Goal: Find specific page/section: Find specific page/section

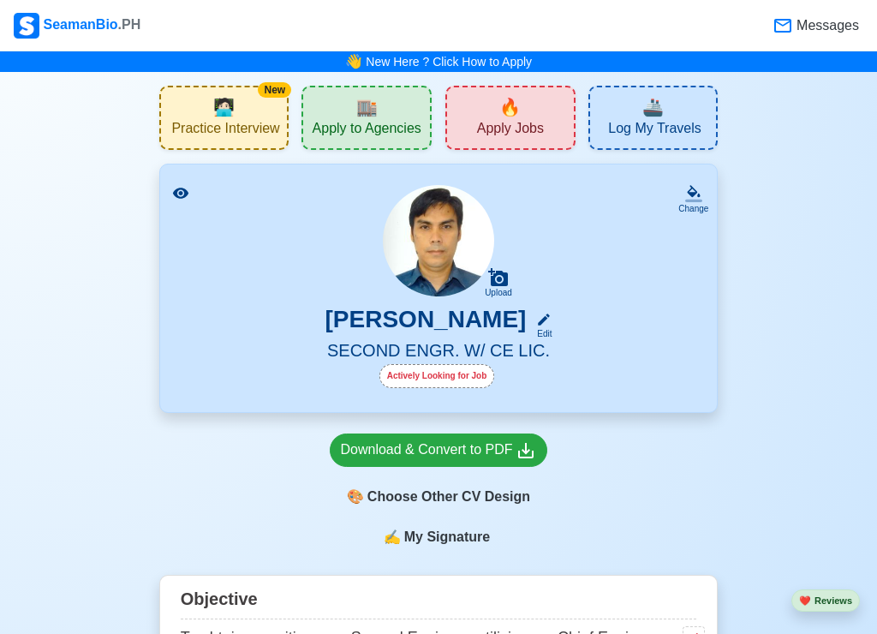
click at [517, 120] on span "Apply Jobs" at bounding box center [510, 130] width 67 height 21
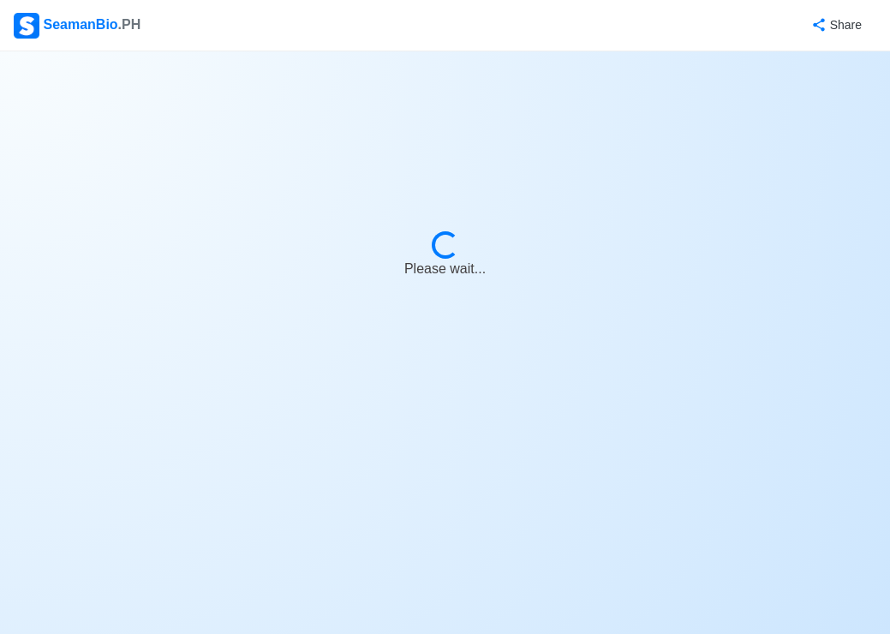
select select "2nd Engineer"
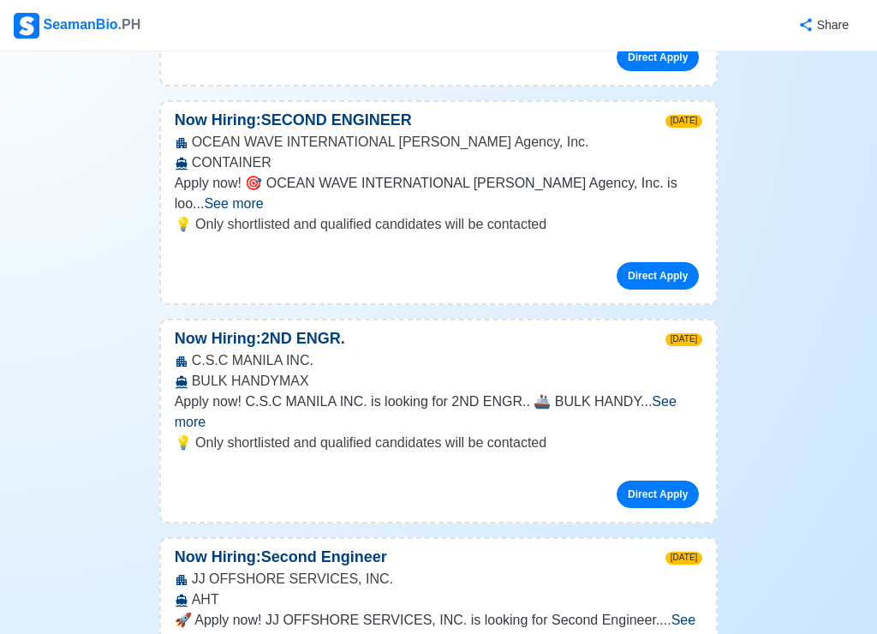
scroll to position [856, 0]
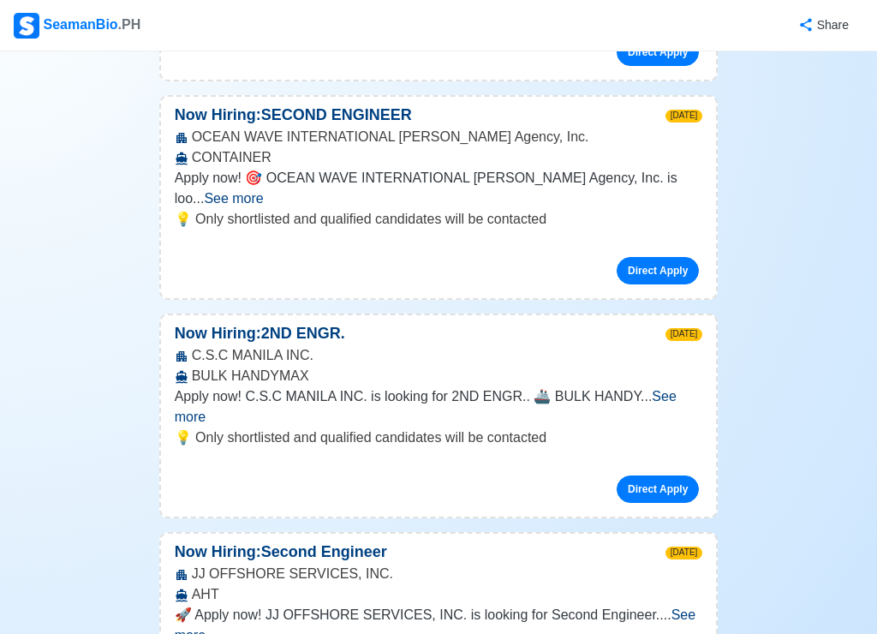
click at [676, 389] on span "See more" at bounding box center [426, 406] width 502 height 35
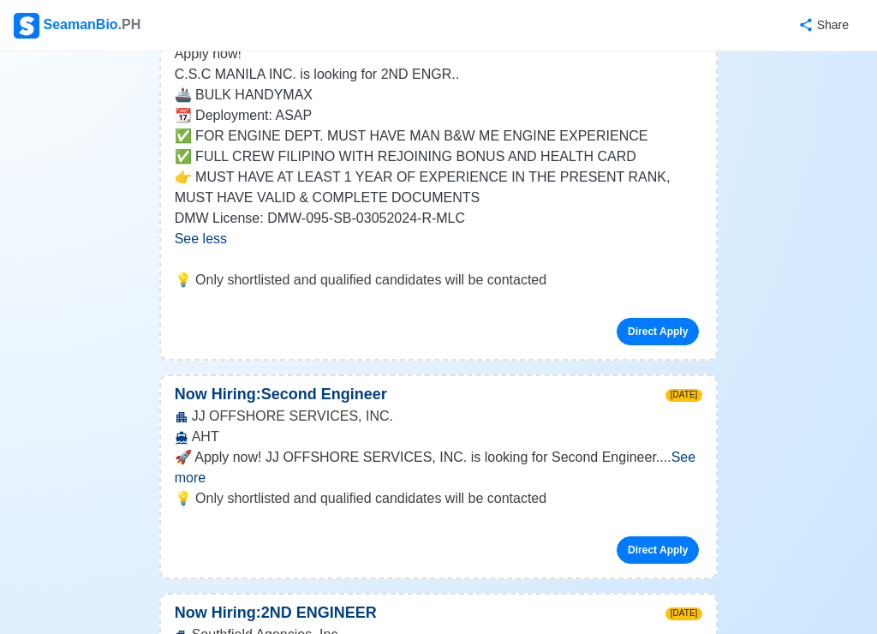
scroll to position [1284, 0]
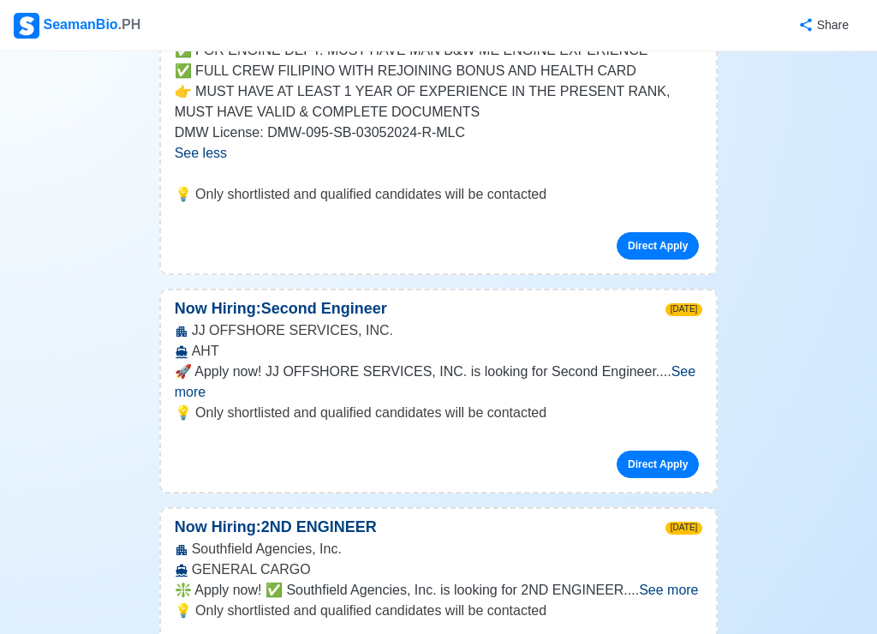
click at [690, 582] on span "See more" at bounding box center [668, 589] width 59 height 15
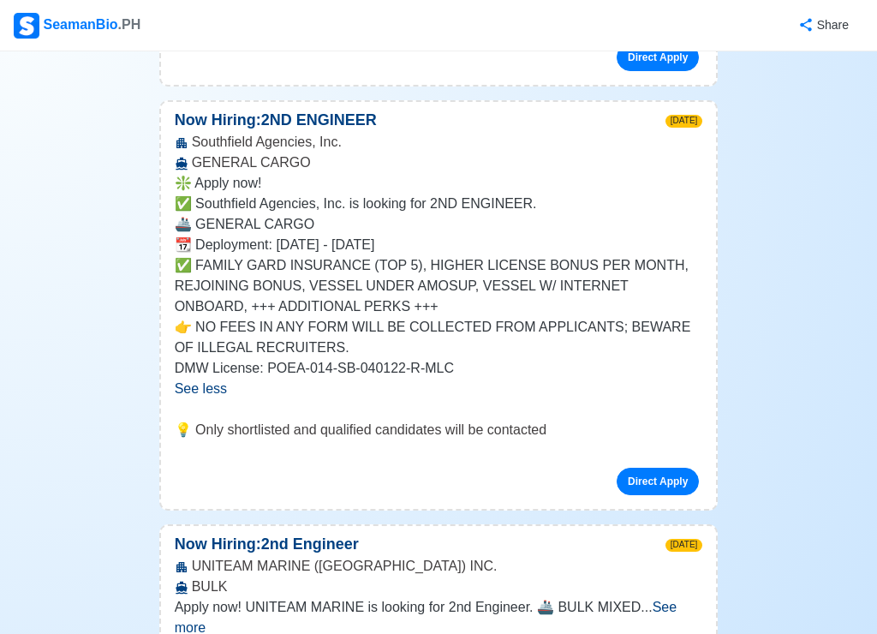
scroll to position [1712, 0]
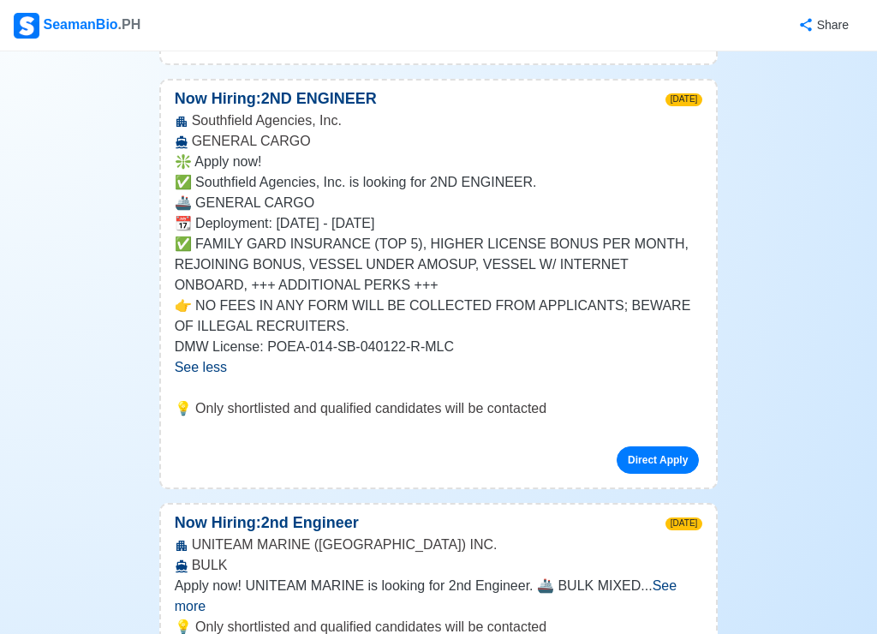
click at [676, 578] on span "See more" at bounding box center [426, 595] width 502 height 35
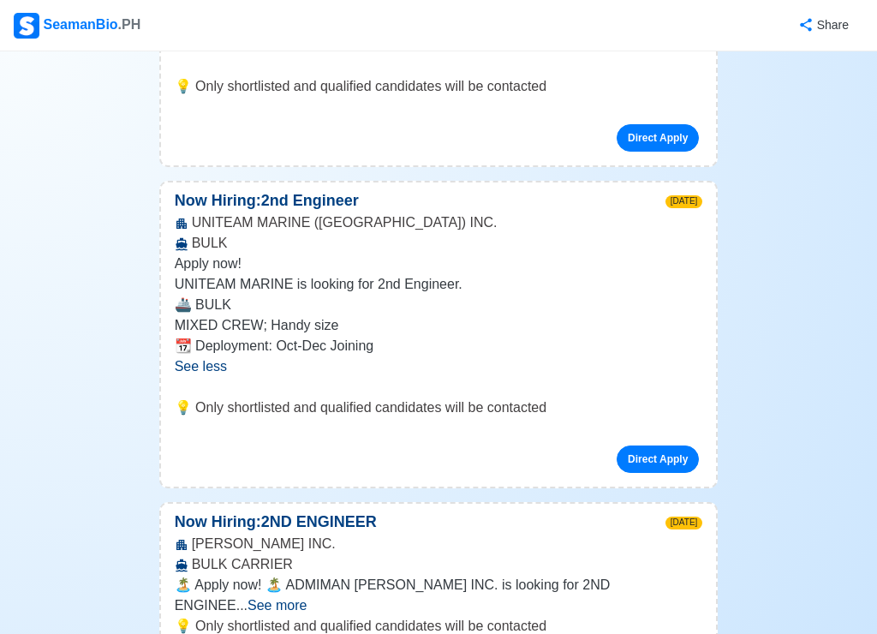
scroll to position [2055, 0]
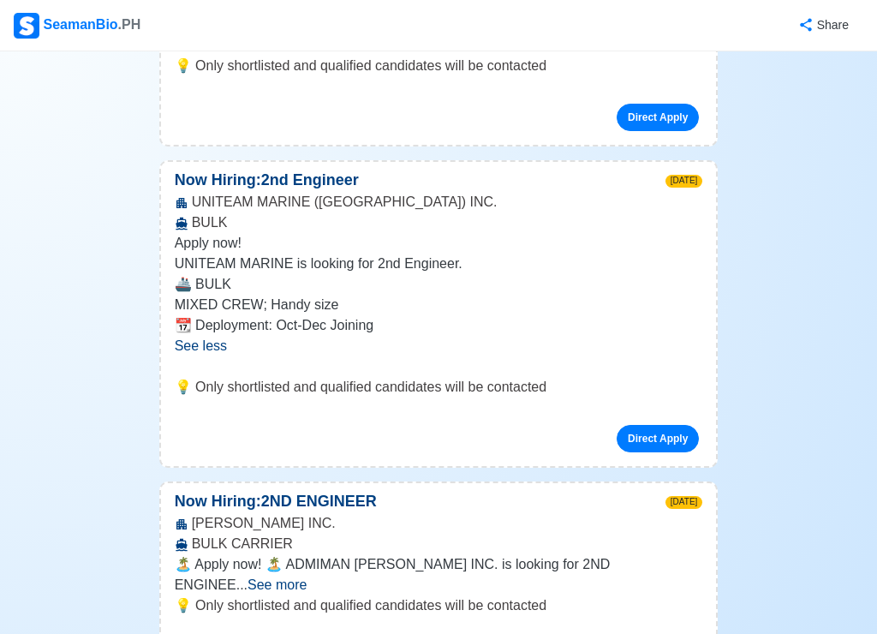
click at [306, 577] on span "See more" at bounding box center [276, 584] width 59 height 15
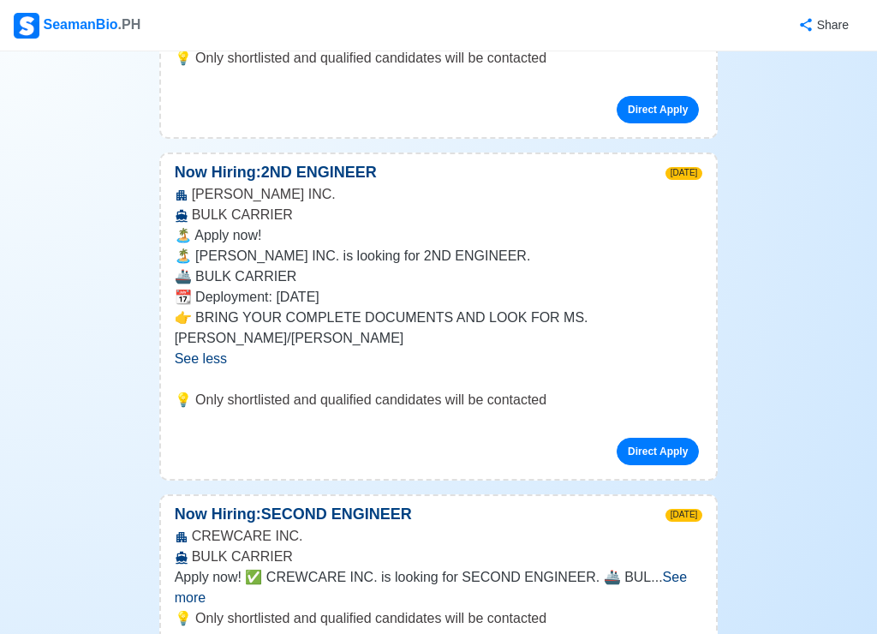
scroll to position [2397, 0]
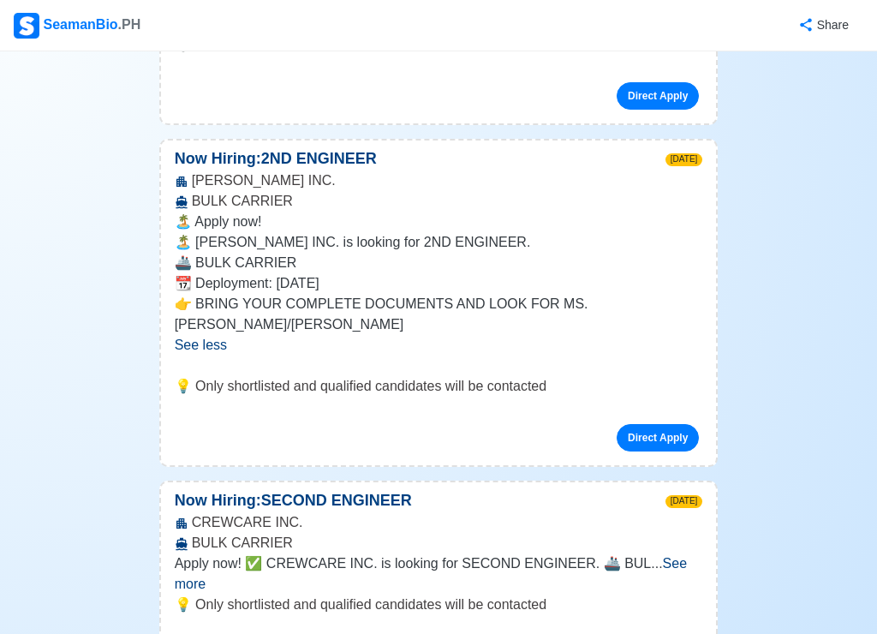
click at [662, 556] on span "See more" at bounding box center [431, 573] width 512 height 35
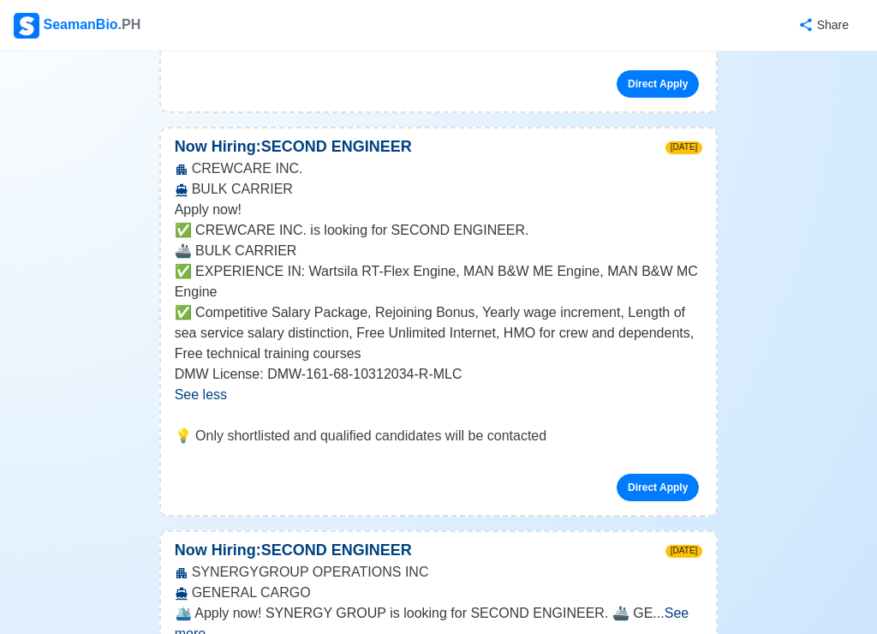
scroll to position [2825, 0]
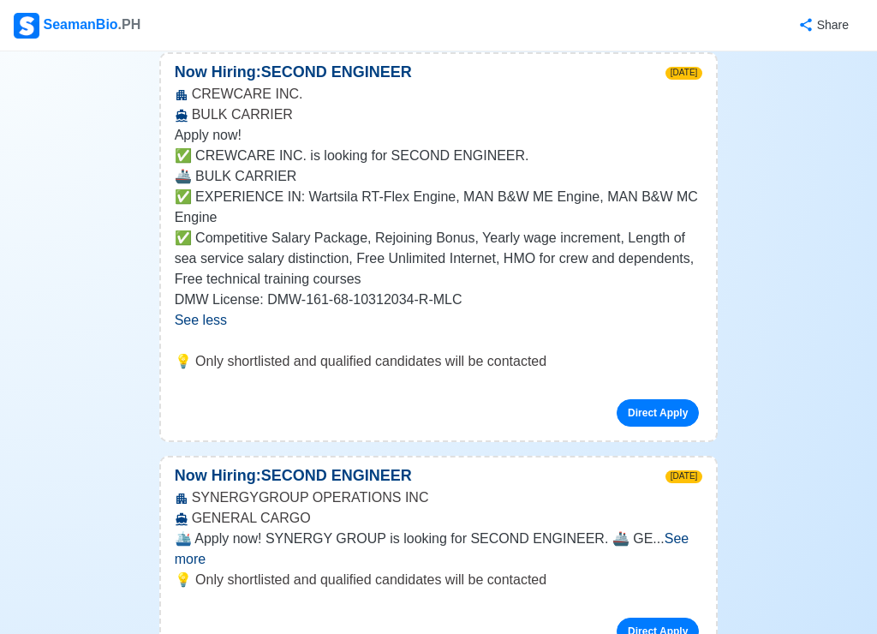
click at [655, 531] on span "See more" at bounding box center [432, 548] width 515 height 35
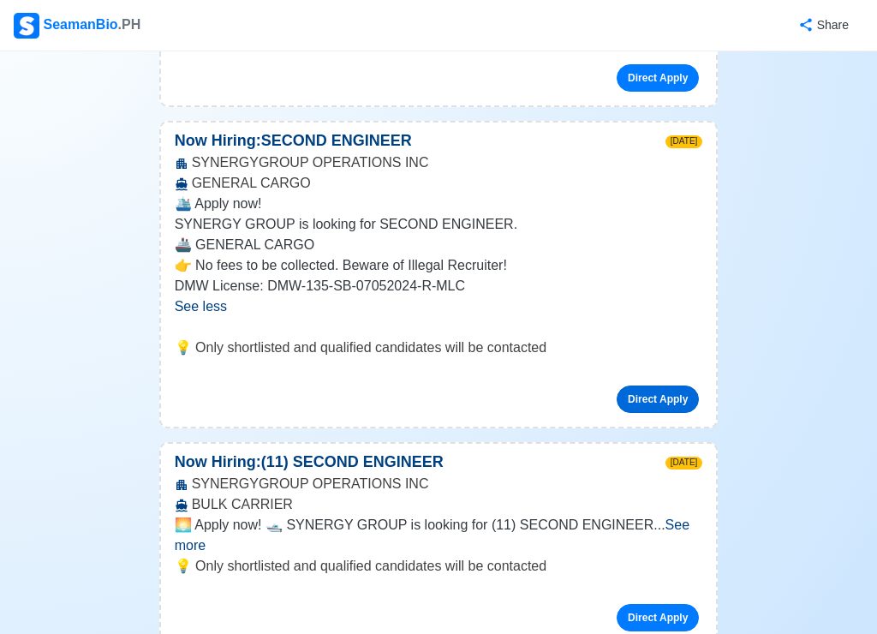
scroll to position [3168, 0]
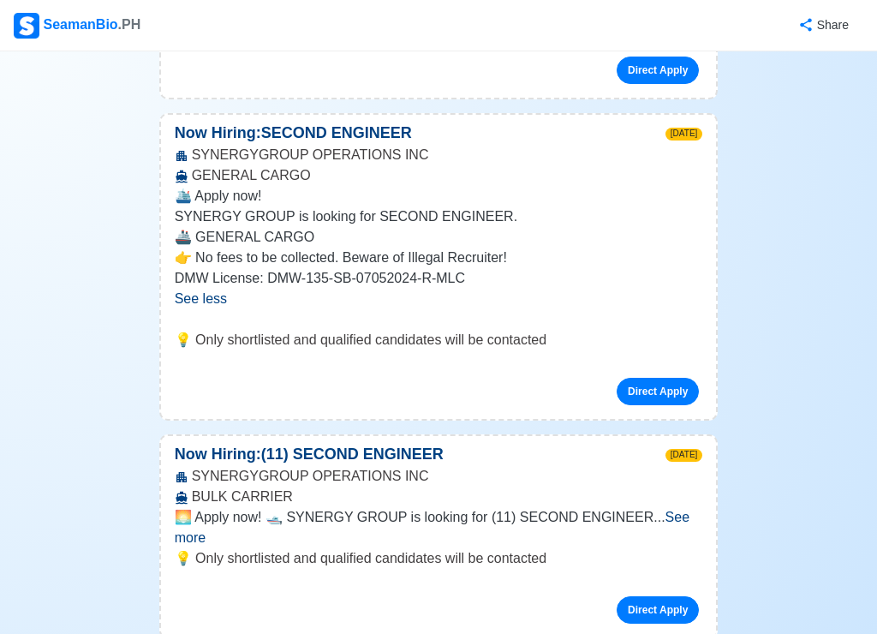
click at [656, 509] on span "See more" at bounding box center [432, 526] width 515 height 35
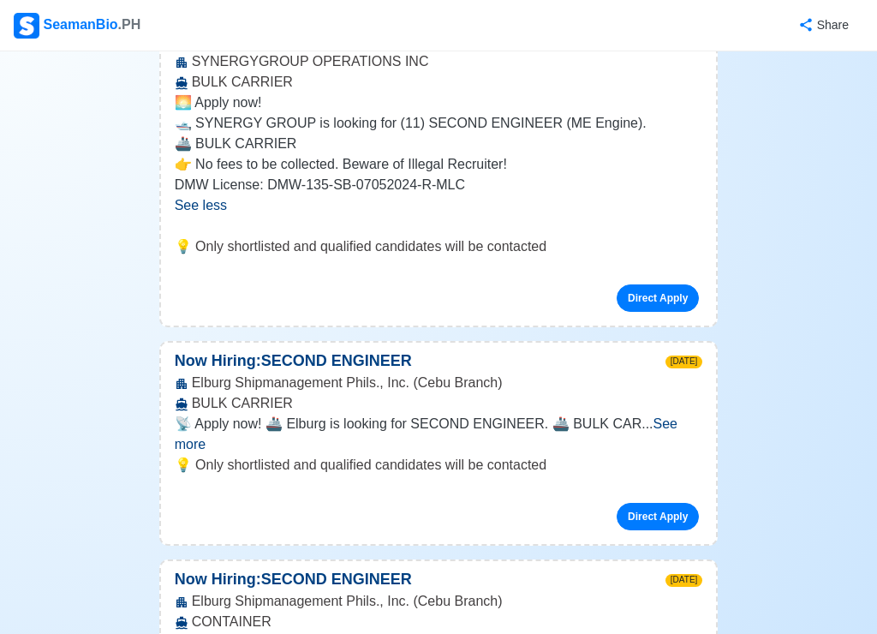
scroll to position [3681, 0]
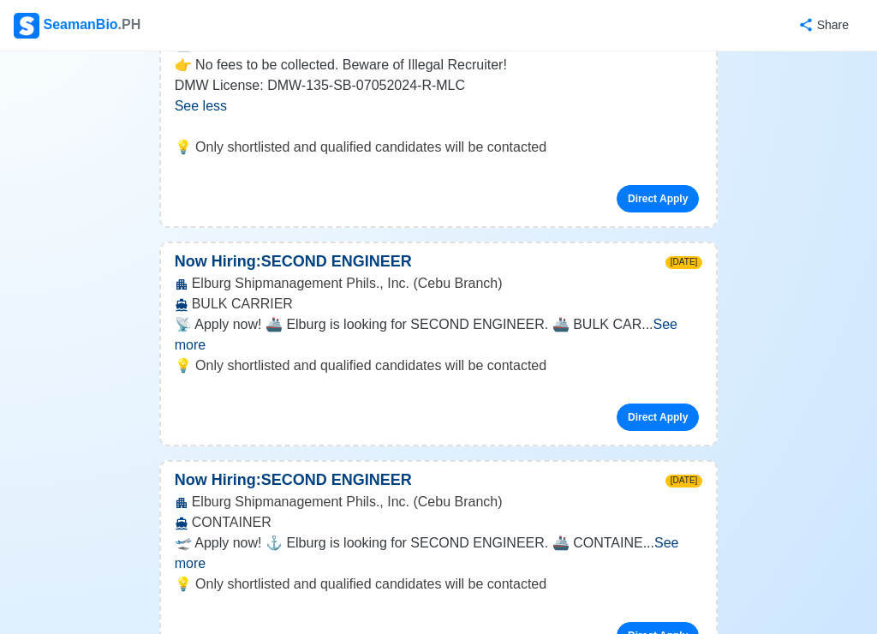
click at [679, 535] on span "See more" at bounding box center [427, 552] width 504 height 35
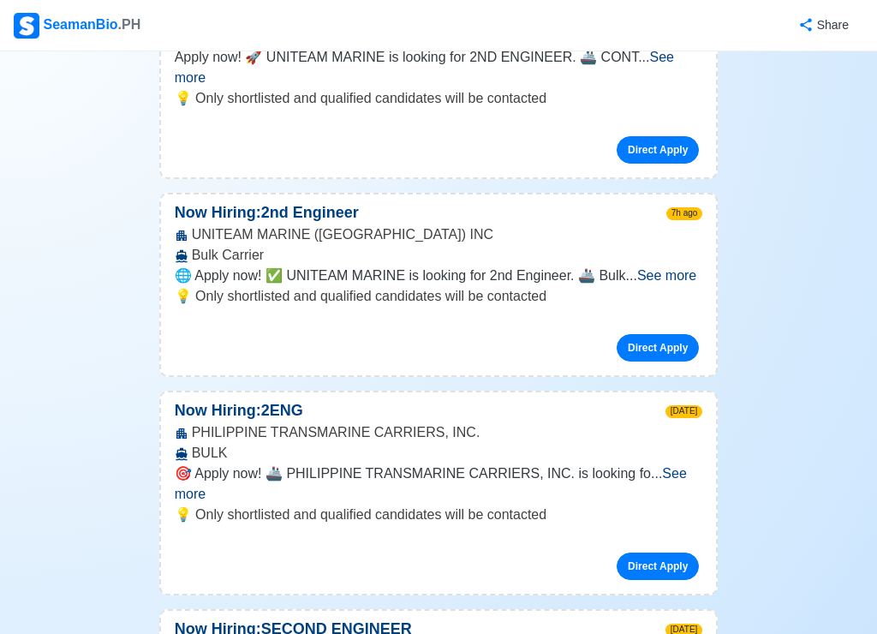
scroll to position [0, 0]
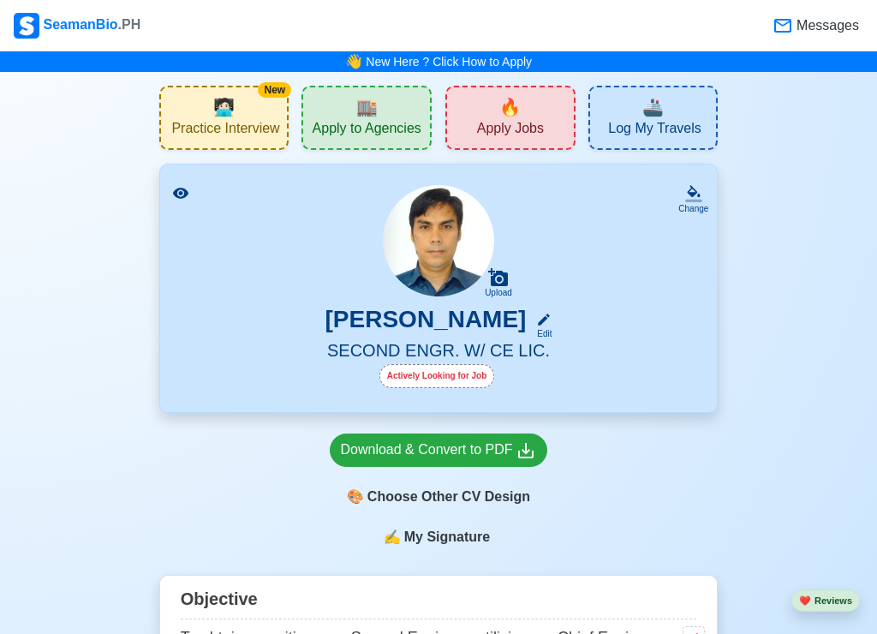
click at [370, 114] on span "🏬" at bounding box center [366, 107] width 21 height 26
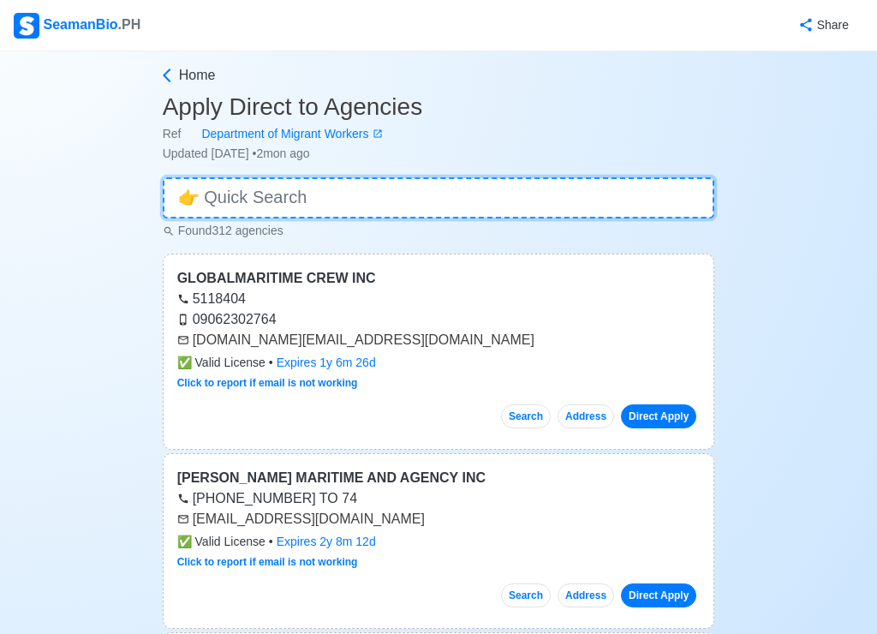
click at [349, 204] on input at bounding box center [439, 197] width 552 height 41
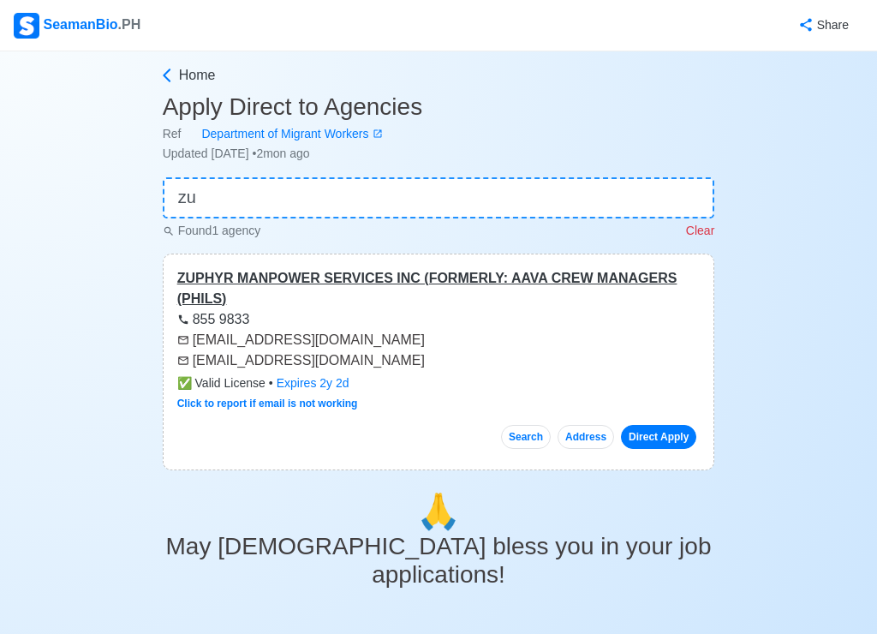
click at [407, 284] on div "ZUPHYR MANPOWER SERVICES INC (FORMERLY: AAVA CREW MANAGERS (PHILS)" at bounding box center [438, 288] width 523 height 41
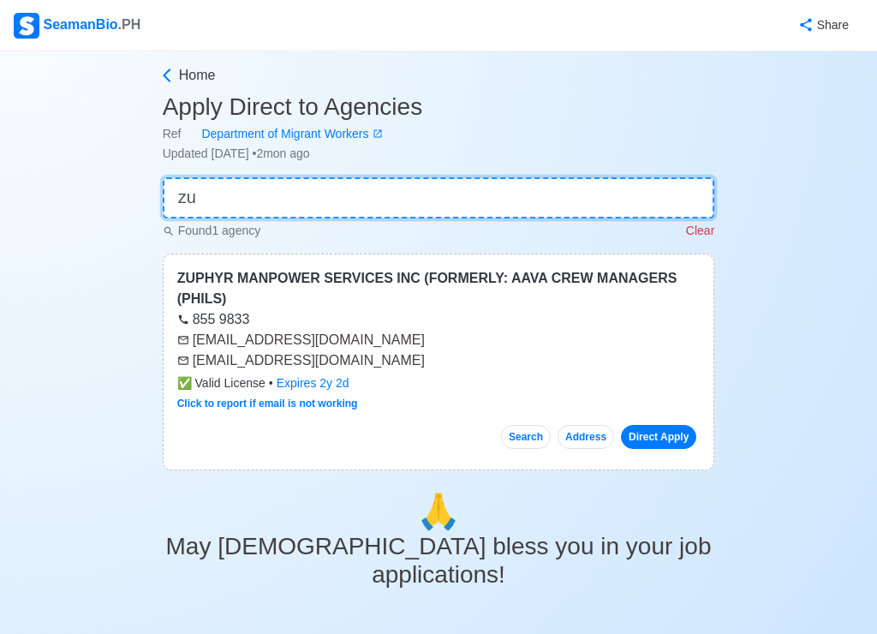
click at [327, 206] on input "zu" at bounding box center [439, 197] width 552 height 41
type input "z"
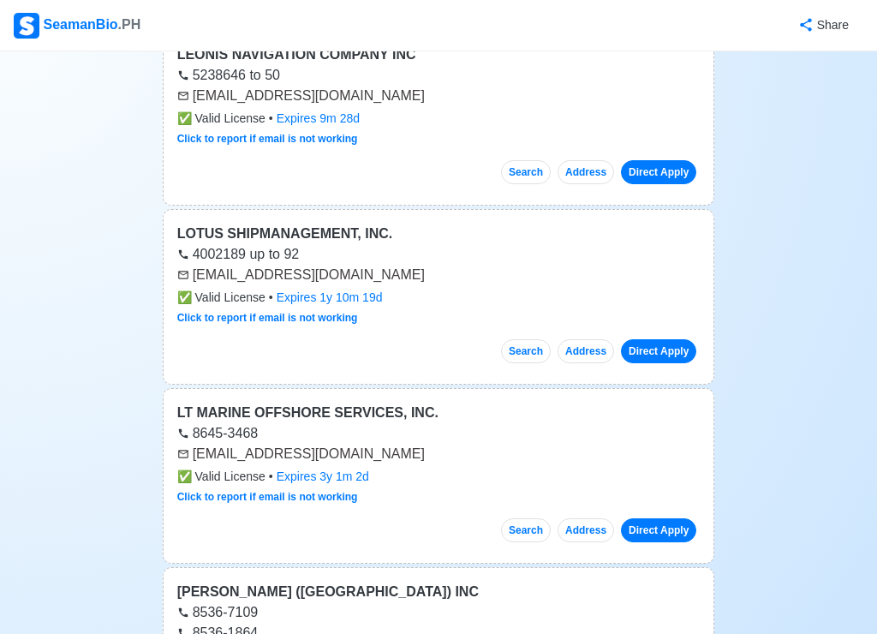
scroll to position [7877, 0]
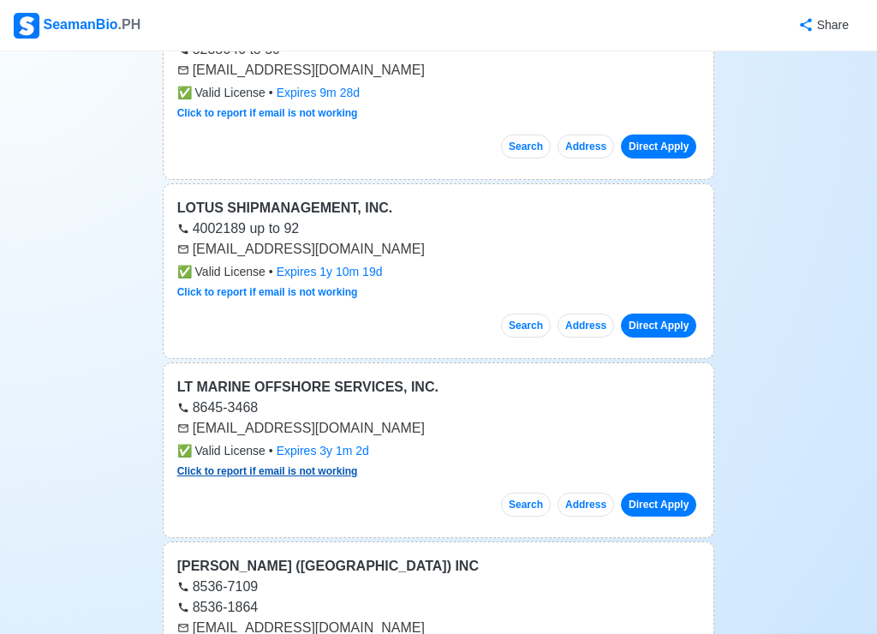
click at [296, 465] on link "Click to report if email is not working" at bounding box center [267, 471] width 181 height 12
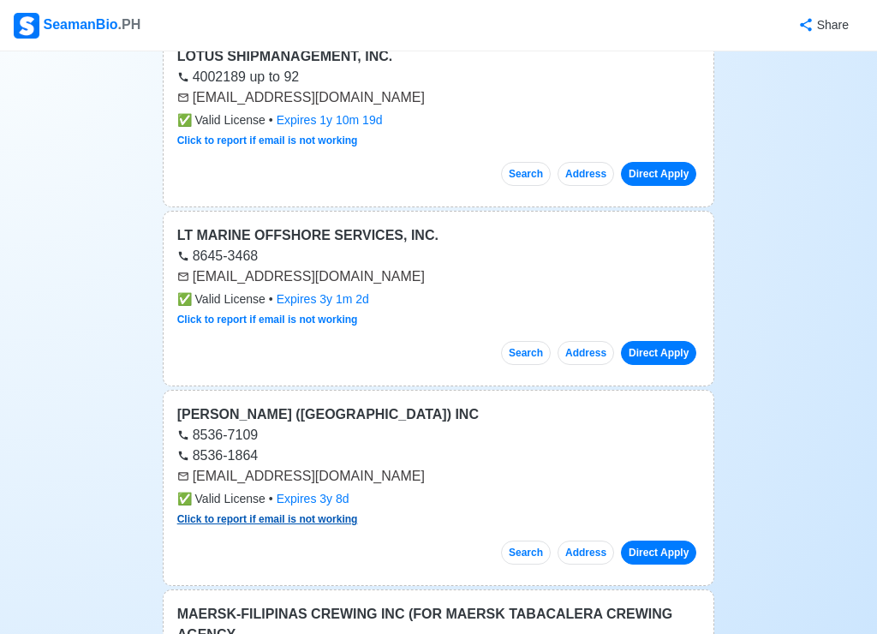
scroll to position [8048, 0]
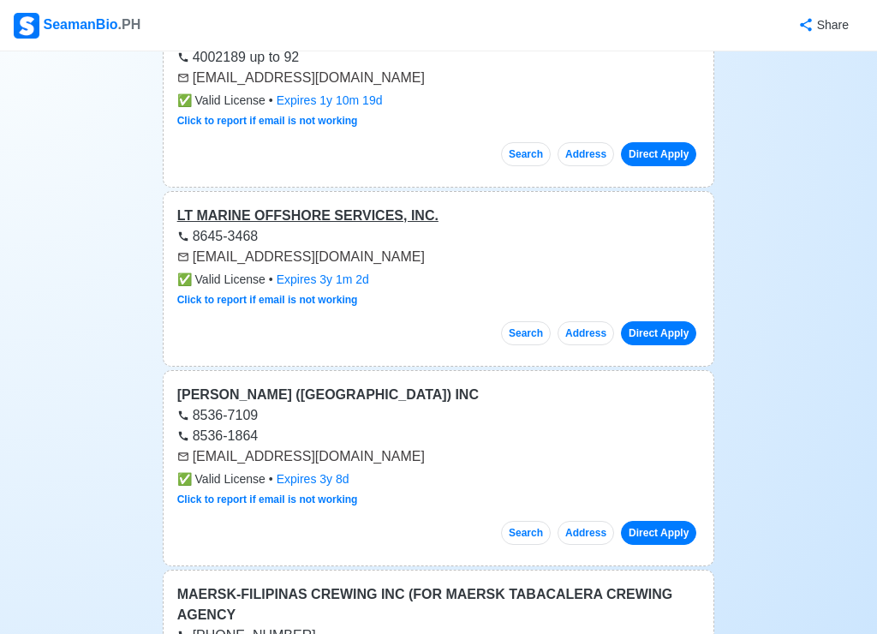
click at [235, 205] on div "LT MARINE OFFSHORE SERVICES, INC." at bounding box center [438, 215] width 523 height 21
